Goal: Use online tool/utility: Utilize a website feature to perform a specific function

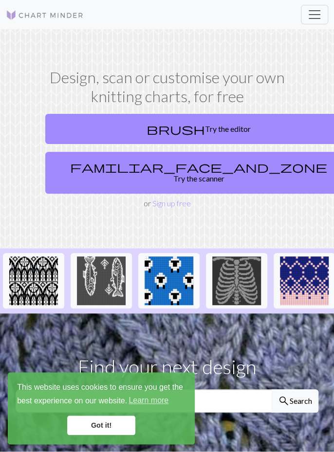
click at [211, 127] on link "brush Try the editor" at bounding box center [198, 129] width 306 height 30
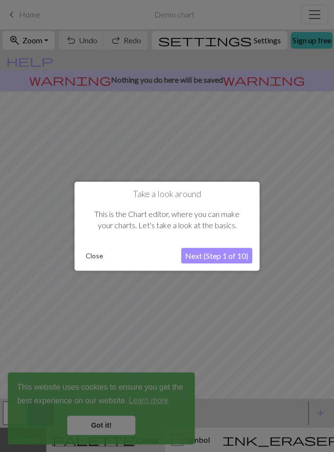
click at [88, 258] on button "Close" at bounding box center [94, 255] width 25 height 15
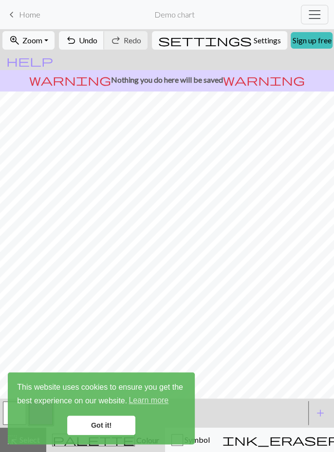
click at [77, 39] on span "undo" at bounding box center [71, 41] width 12 height 14
click at [97, 37] on span "Undo" at bounding box center [88, 39] width 18 height 9
click at [97, 36] on span "Undo" at bounding box center [88, 39] width 18 height 9
click at [97, 38] on span "Undo" at bounding box center [88, 39] width 18 height 9
click at [97, 39] on span "Undo" at bounding box center [88, 39] width 18 height 9
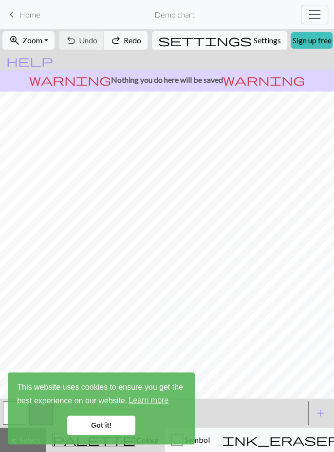
click at [102, 39] on div "undo Undo Undo redo Redo Redo" at bounding box center [103, 40] width 90 height 22
click at [102, 41] on div "undo Undo Undo redo Redo Redo" at bounding box center [103, 40] width 90 height 22
click at [102, 39] on div "undo Undo Undo redo Redo Redo" at bounding box center [103, 40] width 90 height 22
click at [104, 39] on div "undo Undo Undo redo Redo Redo" at bounding box center [103, 40] width 90 height 22
click at [104, 40] on div "undo Undo Undo redo Redo Redo" at bounding box center [103, 40] width 90 height 22
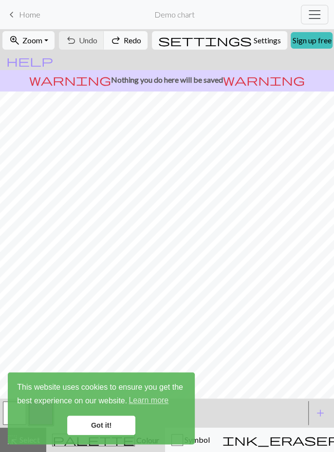
click at [104, 37] on div "undo Undo Undo redo Redo Redo" at bounding box center [103, 40] width 90 height 22
click at [124, 428] on link "Got it!" at bounding box center [101, 424] width 68 height 19
